Goal: Information Seeking & Learning: Learn about a topic

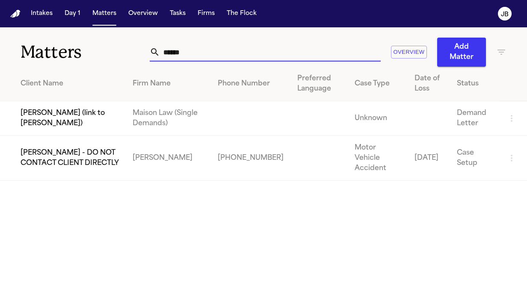
type input "******"
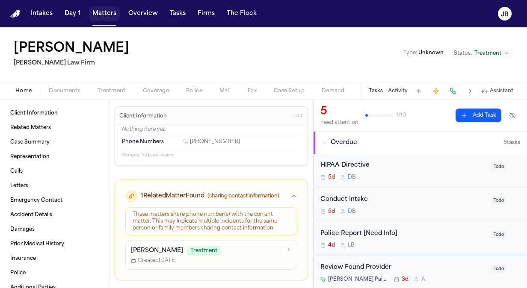
click at [102, 18] on button "Matters" at bounding box center [104, 13] width 31 height 15
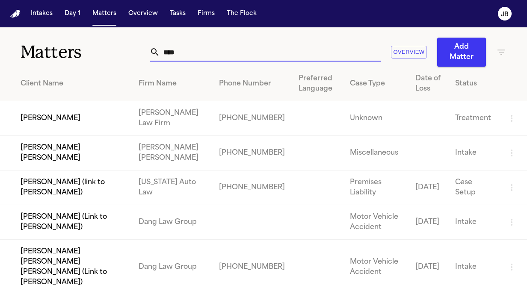
drag, startPoint x: 85, startPoint y: 57, endPoint x: 79, endPoint y: 59, distance: 6.6
click at [79, 59] on div "Matters **** Overview Add Matter" at bounding box center [263, 46] width 527 height 39
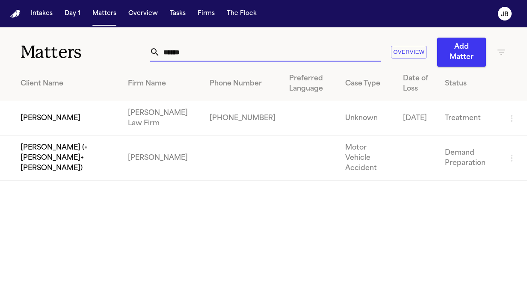
type input "******"
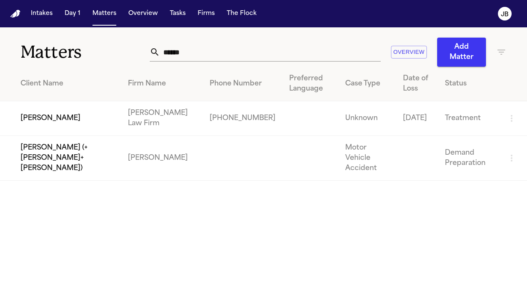
click at [65, 122] on td "[PERSON_NAME]" at bounding box center [60, 118] width 121 height 35
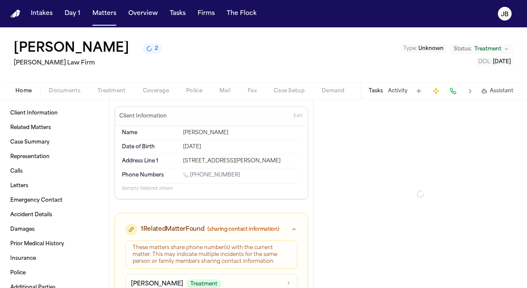
click at [153, 89] on span "Coverage" at bounding box center [156, 91] width 26 height 7
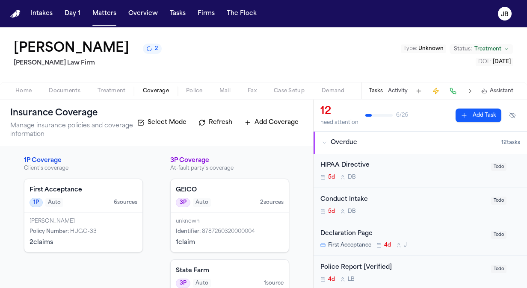
click at [59, 86] on button "Documents" at bounding box center [64, 91] width 49 height 10
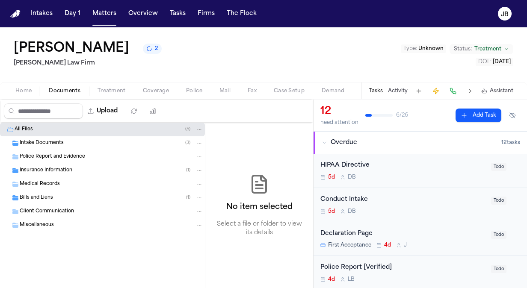
click at [44, 157] on span "Police Report and Evidence" at bounding box center [52, 157] width 65 height 7
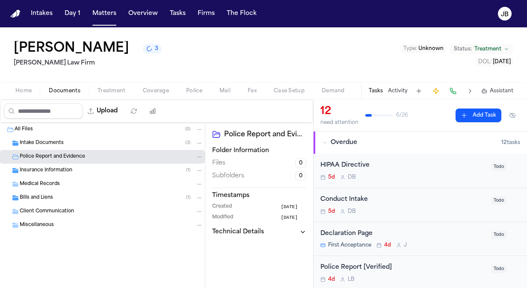
click at [27, 86] on button "Home" at bounding box center [23, 91] width 33 height 10
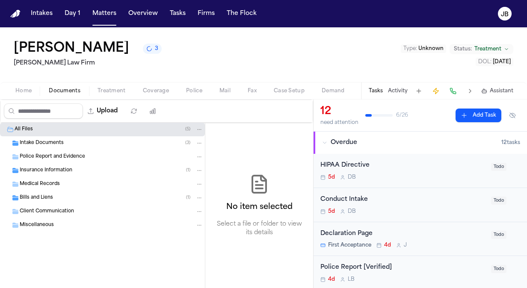
click at [51, 88] on span "Documents" at bounding box center [65, 91] width 32 height 7
click at [51, 140] on span "Intake Documents" at bounding box center [42, 143] width 44 height 7
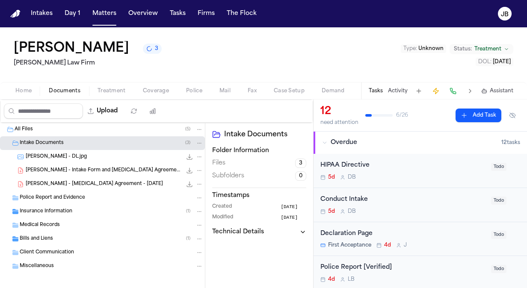
click at [84, 167] on span "[PERSON_NAME] - Intake Form and [MEDICAL_DATA] Agreements - [DATE]" at bounding box center [104, 170] width 156 height 7
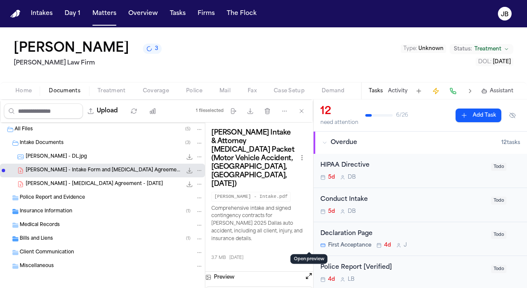
click at [307, 272] on button "Open preview" at bounding box center [309, 276] width 9 height 9
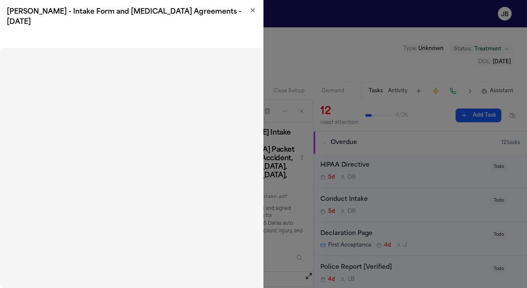
click at [251, 12] on icon "button" at bounding box center [252, 10] width 7 height 7
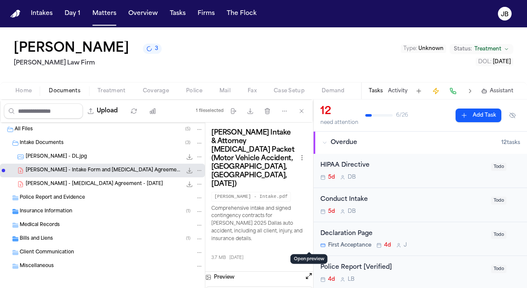
click at [115, 196] on div "Police Report and Evidence" at bounding box center [112, 198] width 184 height 8
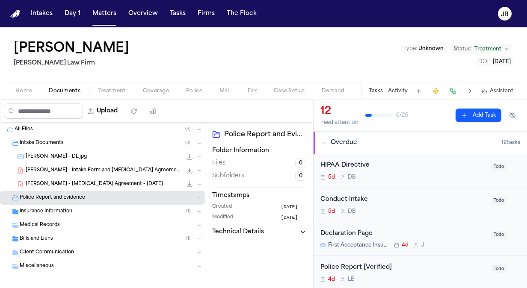
click at [110, 90] on span "Treatment" at bounding box center [112, 91] width 28 height 7
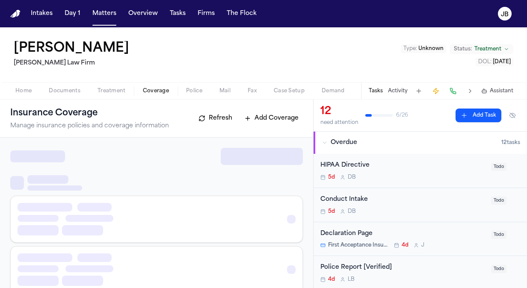
click at [161, 94] on button "Coverage" at bounding box center [155, 91] width 43 height 10
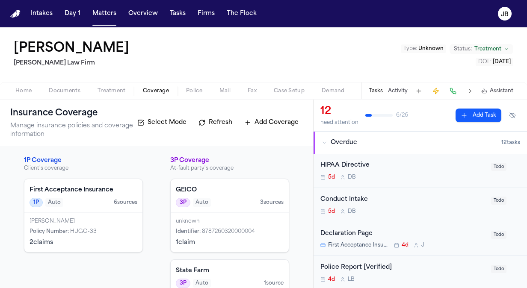
click at [61, 86] on button "Documents" at bounding box center [64, 91] width 49 height 10
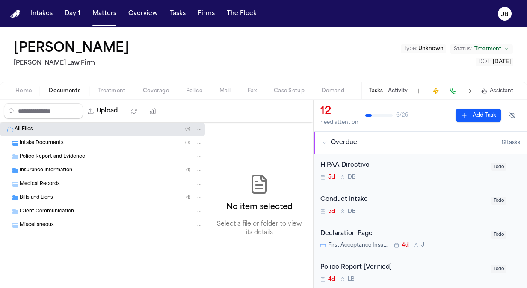
click at [61, 141] on span "Intake Documents" at bounding box center [42, 143] width 44 height 7
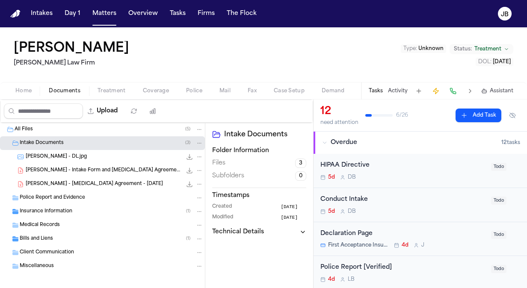
click at [156, 101] on div "Upload" at bounding box center [81, 111] width 163 height 22
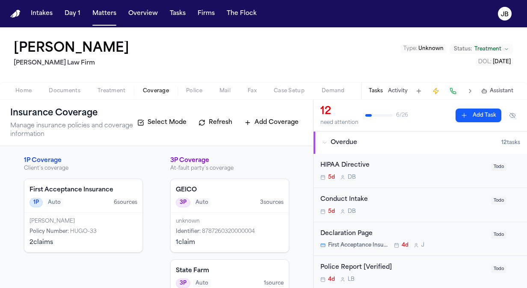
click at [160, 92] on span "Coverage" at bounding box center [156, 91] width 26 height 7
click at [397, 86] on div "Tasks Activity Assistant" at bounding box center [440, 91] width 159 height 17
click at [396, 88] on button "Activity" at bounding box center [398, 91] width 20 height 7
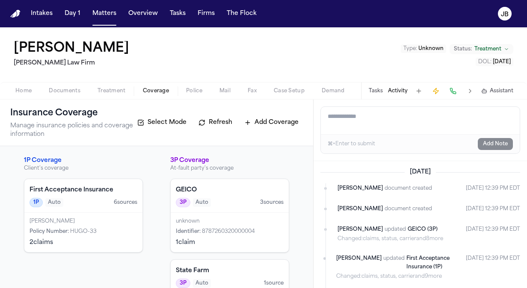
click at [357, 128] on textarea "Add a note to this matter" at bounding box center [420, 120] width 199 height 27
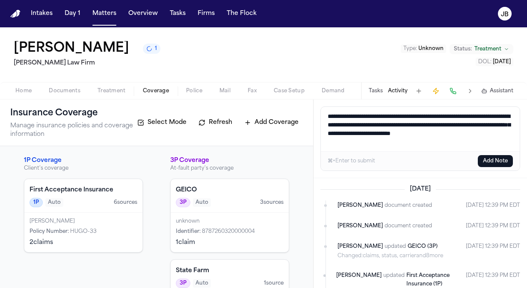
type textarea "**********"
click at [499, 163] on button "Add Note" at bounding box center [495, 161] width 35 height 12
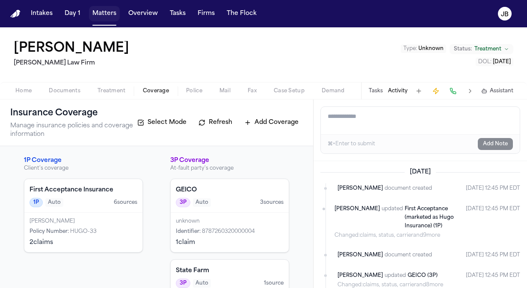
click at [106, 17] on button "Matters" at bounding box center [104, 13] width 31 height 15
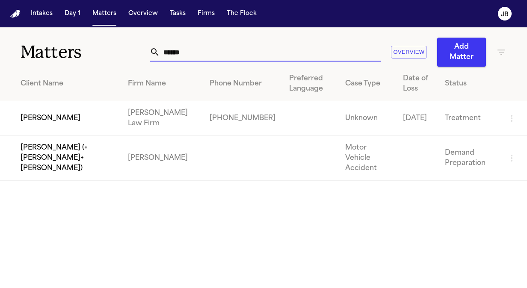
drag, startPoint x: 207, startPoint y: 51, endPoint x: 80, endPoint y: 55, distance: 127.1
click at [80, 55] on div "Matters ****** Overview Add Matter" at bounding box center [263, 46] width 527 height 39
drag, startPoint x: 189, startPoint y: 55, endPoint x: 115, endPoint y: 48, distance: 74.3
click at [115, 48] on div "Matters ****** Overview Add Matter" at bounding box center [263, 46] width 527 height 39
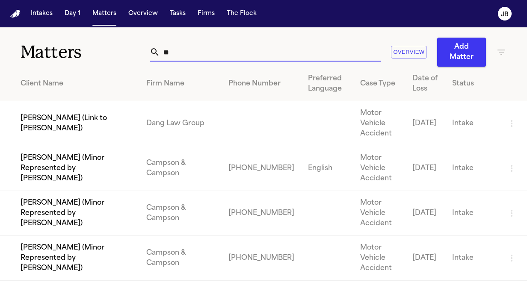
type input "*"
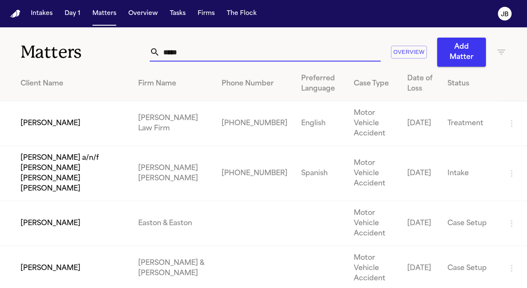
type input "*****"
click at [55, 123] on td "[PERSON_NAME]" at bounding box center [65, 123] width 131 height 45
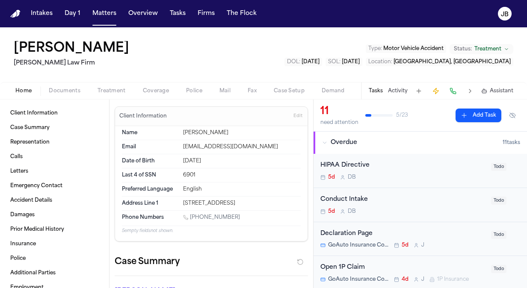
click at [157, 94] on span "Coverage" at bounding box center [156, 91] width 26 height 7
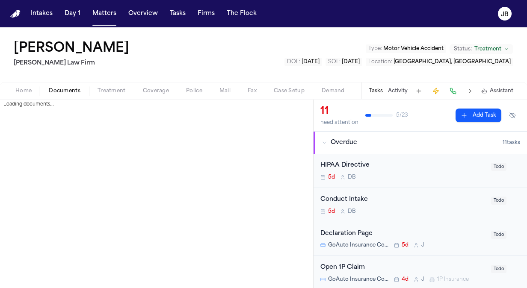
click at [78, 89] on span "Documents" at bounding box center [65, 91] width 32 height 7
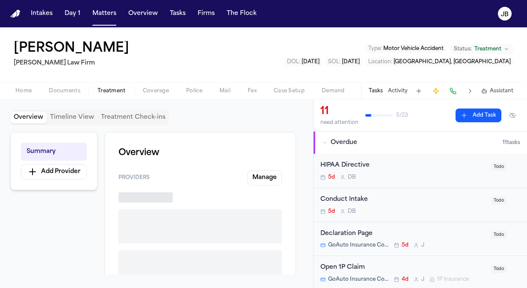
click at [102, 94] on button "Treatment" at bounding box center [111, 91] width 45 height 10
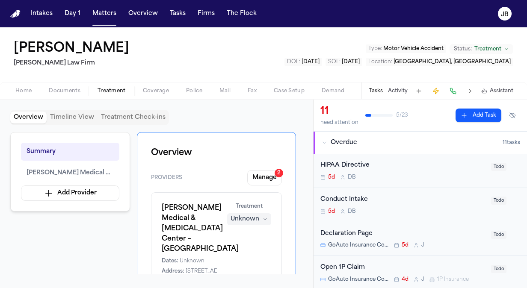
click at [154, 84] on div "Home Documents Treatment Coverage Police Mail Fax Case Setup Demand Workspaces …" at bounding box center [263, 90] width 527 height 17
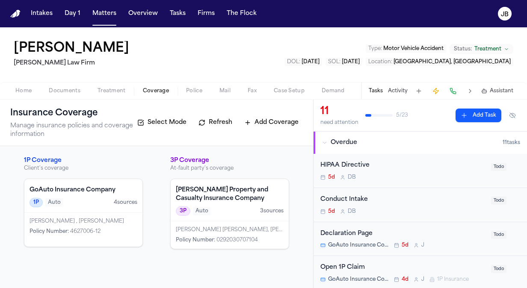
click at [152, 86] on button "Coverage" at bounding box center [155, 91] width 43 height 10
click at [69, 86] on button "Documents" at bounding box center [64, 91] width 49 height 10
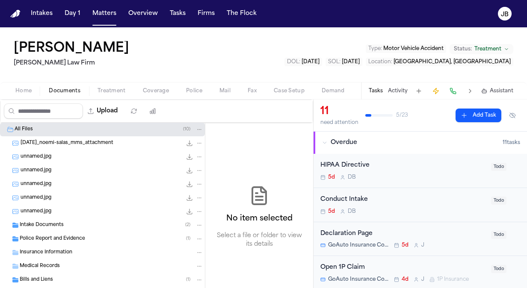
click at [50, 241] on span "Police Report and Evidence" at bounding box center [52, 239] width 65 height 7
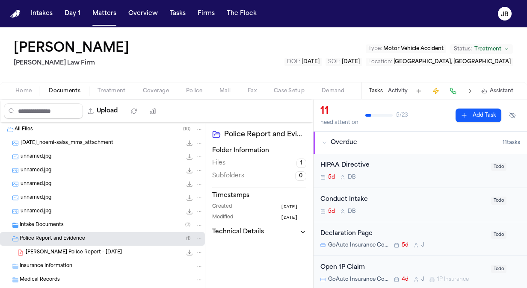
click at [56, 252] on span "[PERSON_NAME] Police Report - [DATE]" at bounding box center [74, 252] width 96 height 7
